Goal: Find specific page/section: Find specific page/section

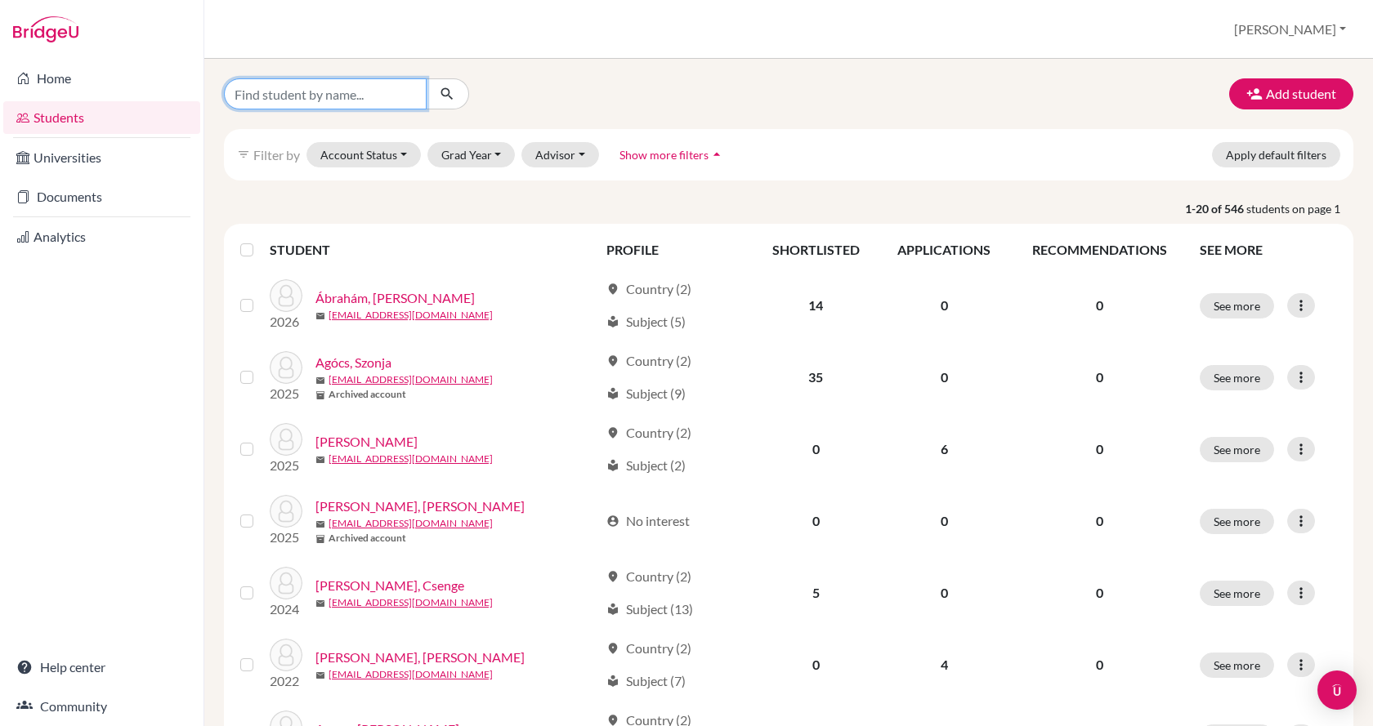
click at [323, 96] on input "Find student by name..." at bounding box center [325, 93] width 203 height 31
type input "[PERSON_NAME]"
click button "submit" at bounding box center [447, 93] width 43 height 31
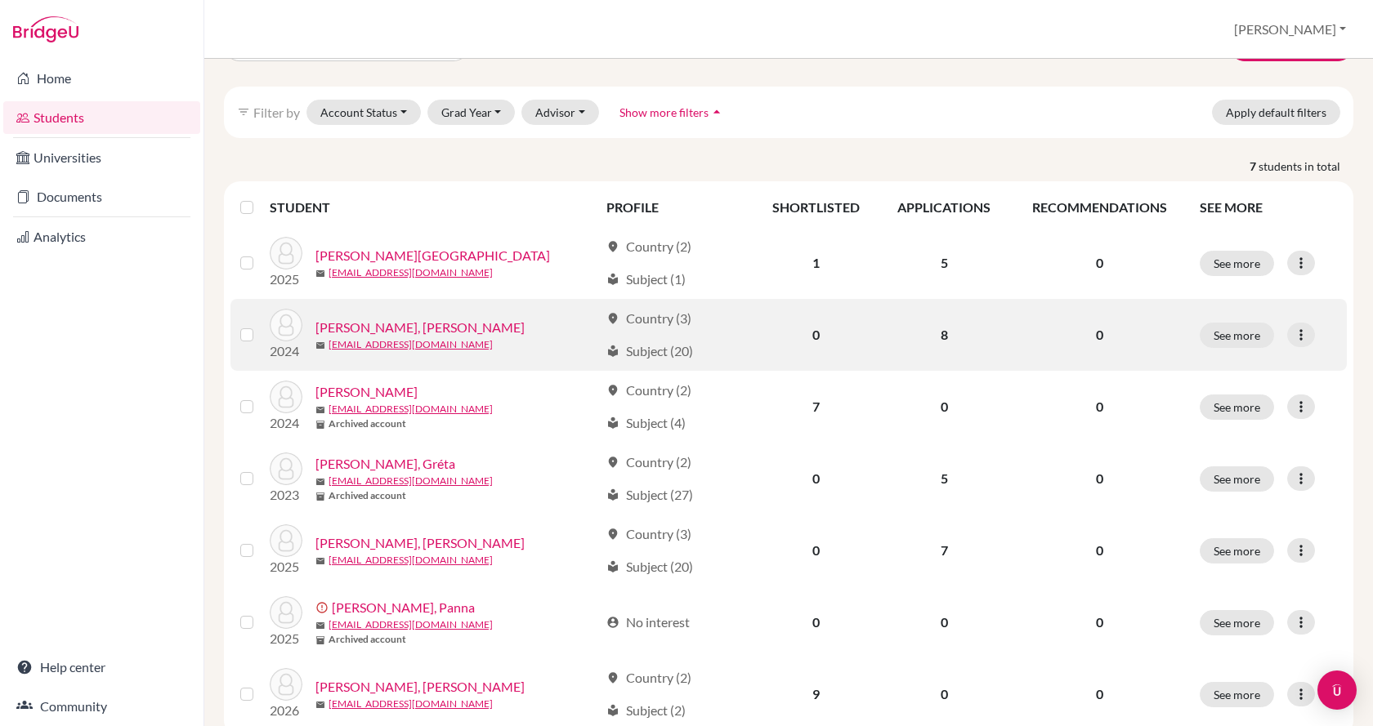
scroll to position [82, 0]
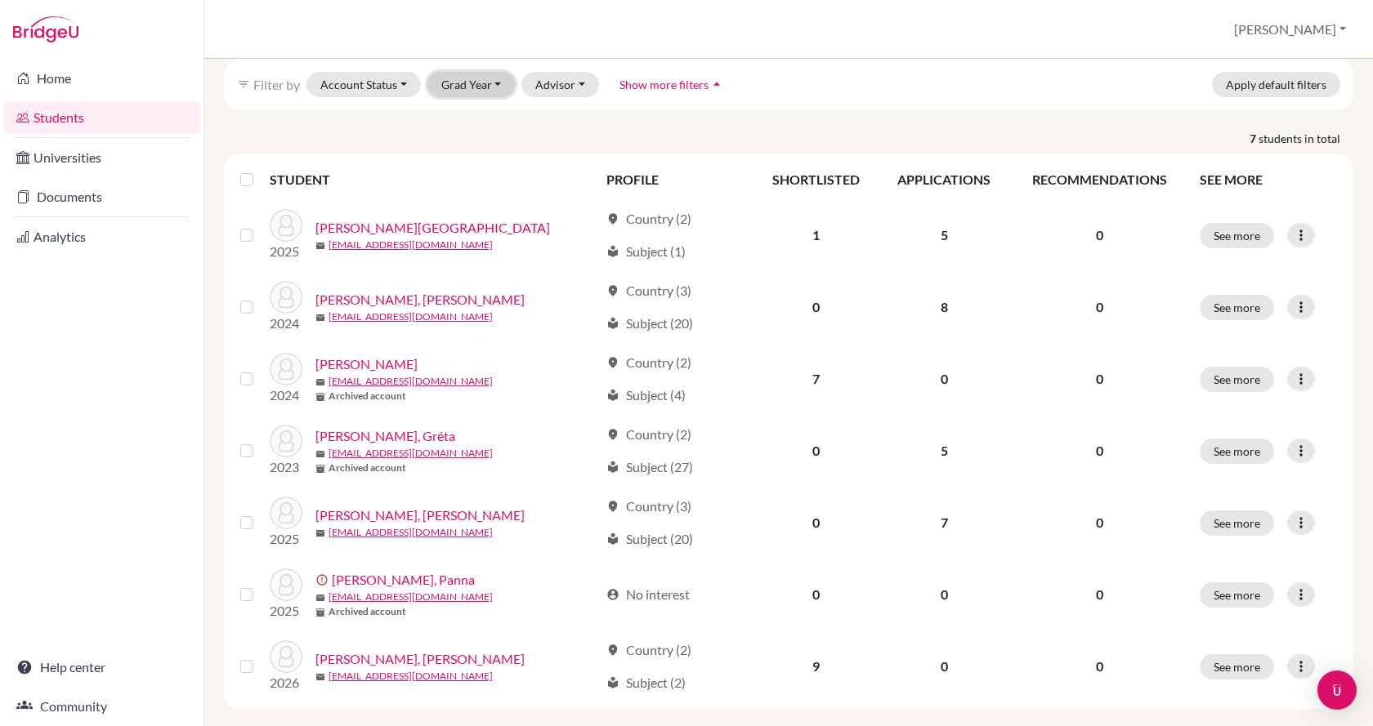
click at [484, 75] on button "Grad Year" at bounding box center [471, 84] width 88 height 25
click at [483, 109] on div "2026" at bounding box center [476, 119] width 57 height 20
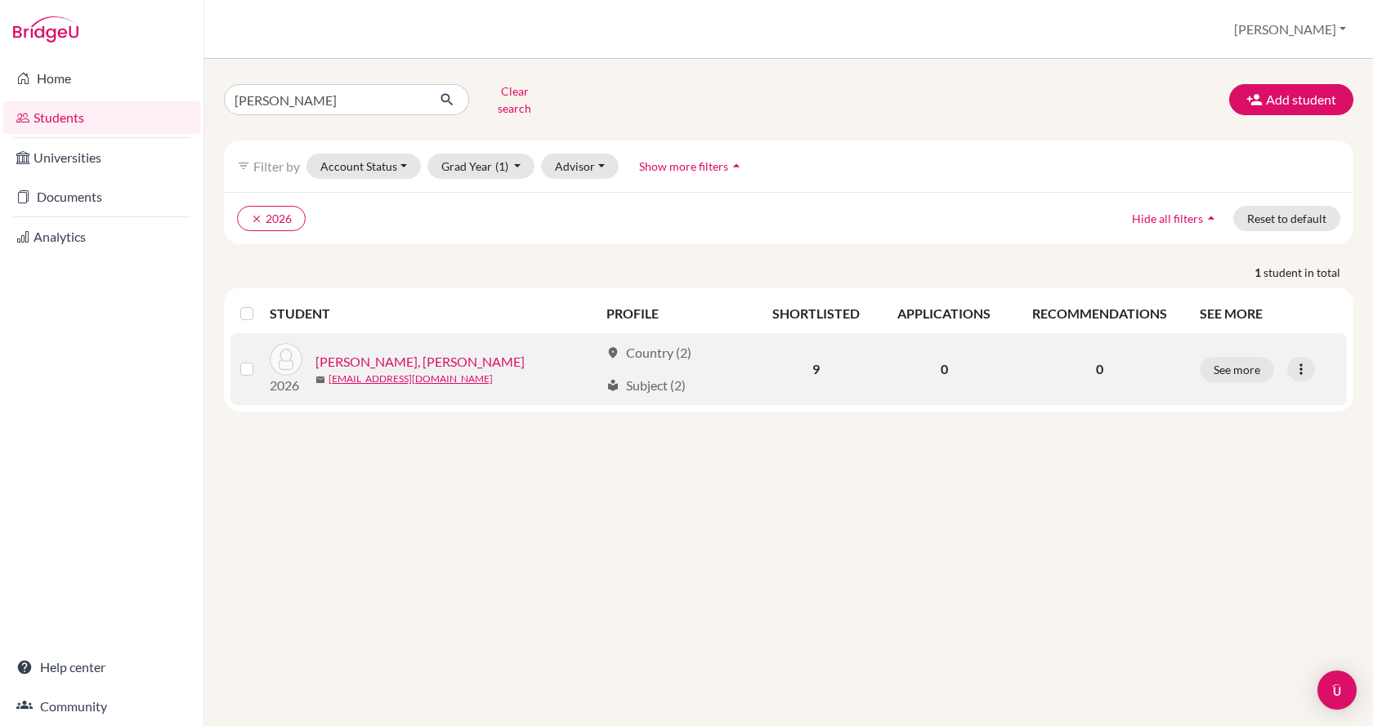
click at [368, 352] on link "[PERSON_NAME], [PERSON_NAME]" at bounding box center [419, 362] width 209 height 20
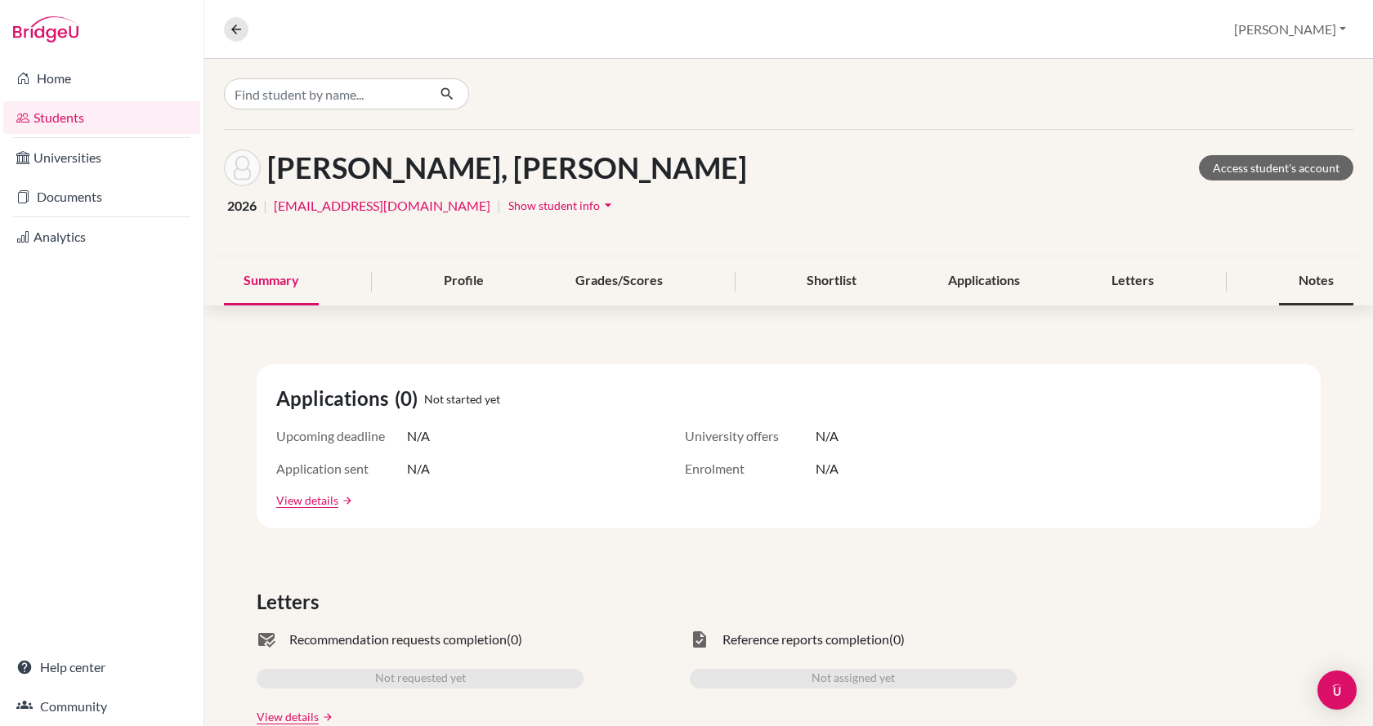
click at [1288, 278] on div "Notes" at bounding box center [1316, 281] width 74 height 48
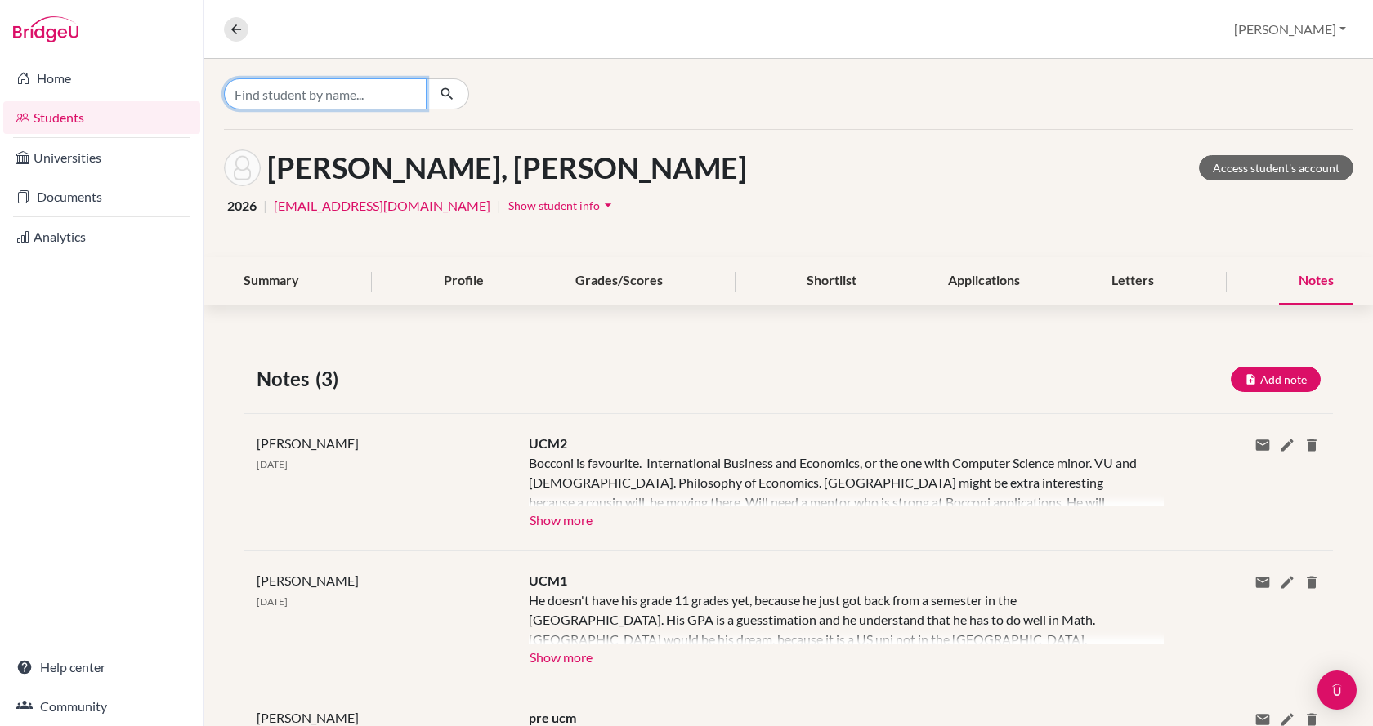
click at [281, 87] on input "Find student by name..." at bounding box center [325, 93] width 203 height 31
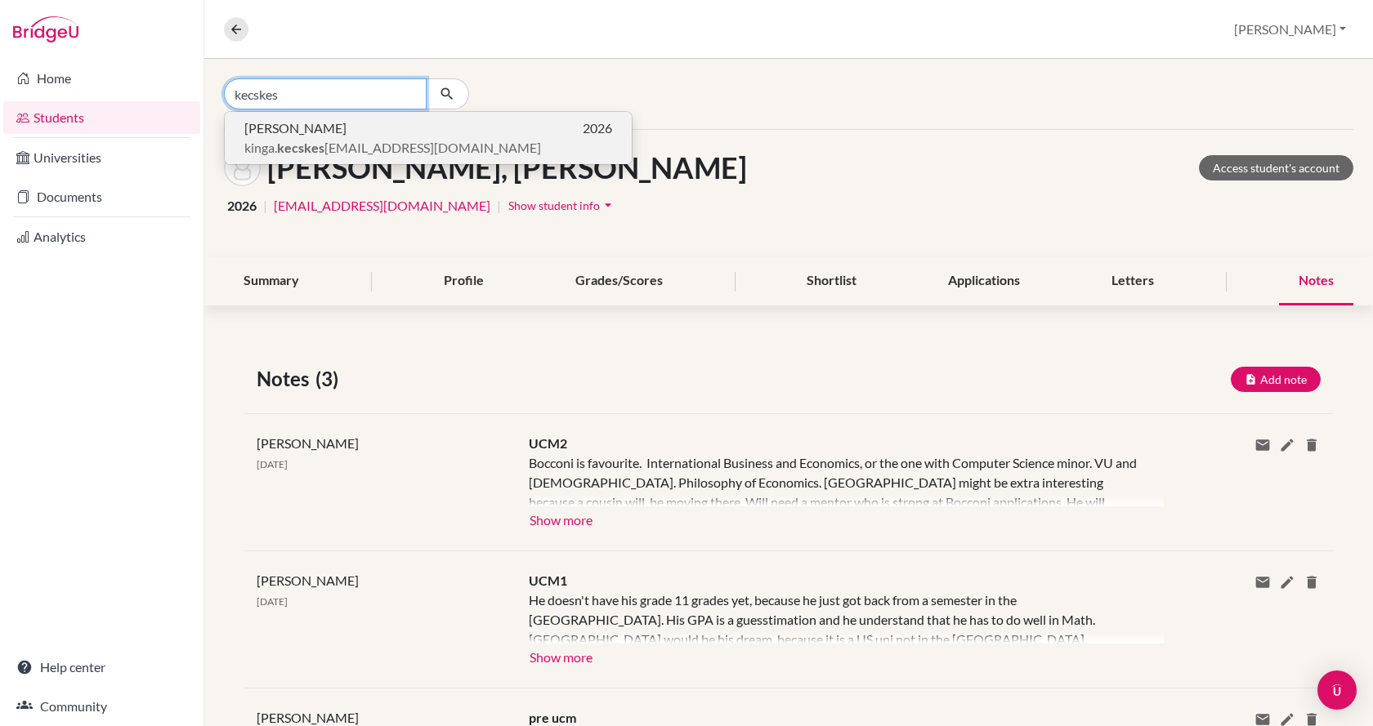
type input "kecskes"
click at [301, 146] on b "kecskes" at bounding box center [300, 148] width 47 height 16
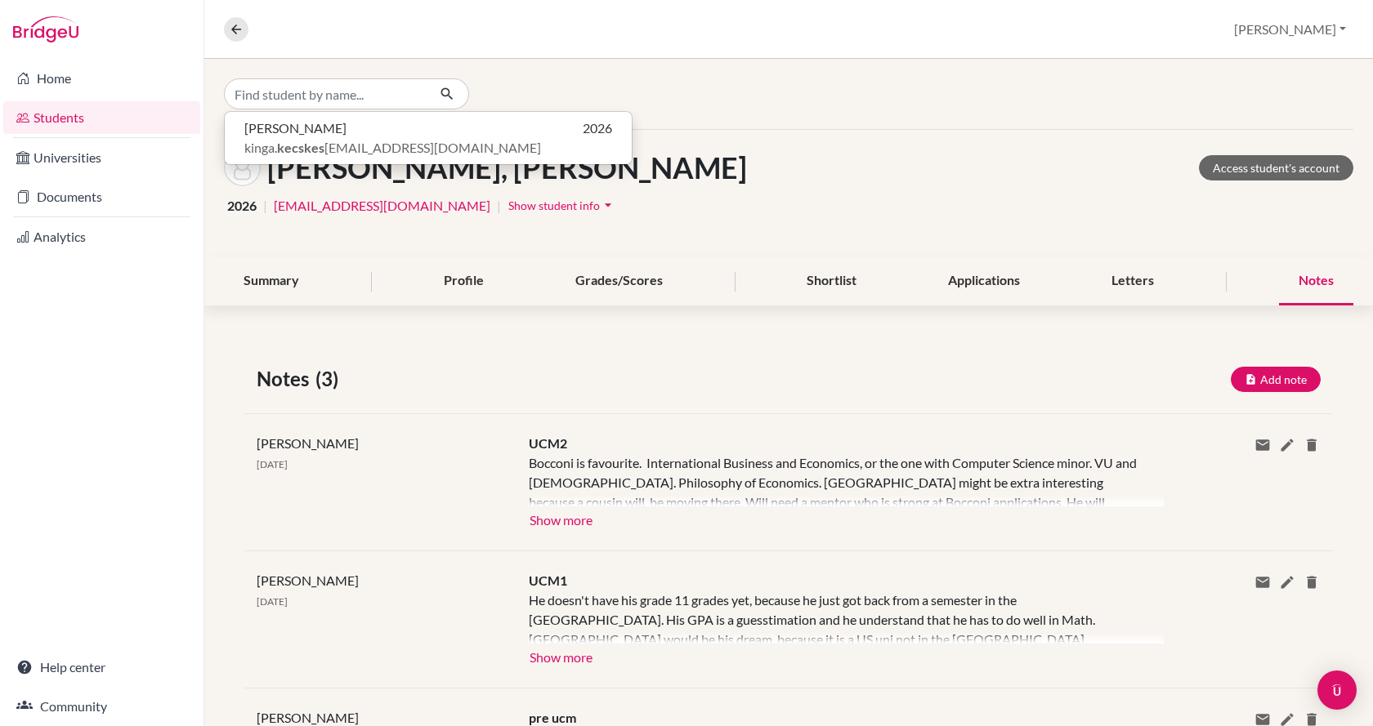
click at [301, 146] on div "[PERSON_NAME] Access student's account 2026 | [EMAIL_ADDRESS][DOMAIN_NAME] | Sh…" at bounding box center [788, 193] width 1168 height 127
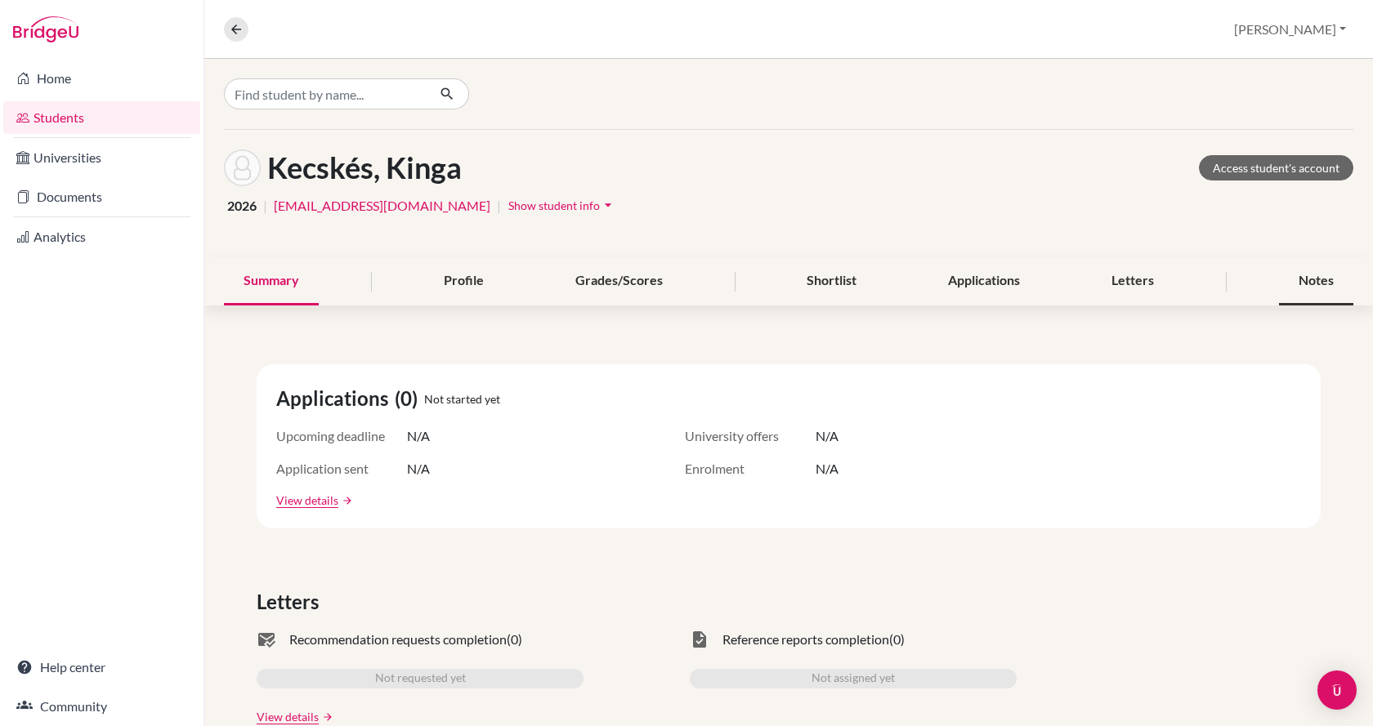
click at [1319, 282] on div "Notes" at bounding box center [1316, 281] width 74 height 48
